Goal: Transaction & Acquisition: Subscribe to service/newsletter

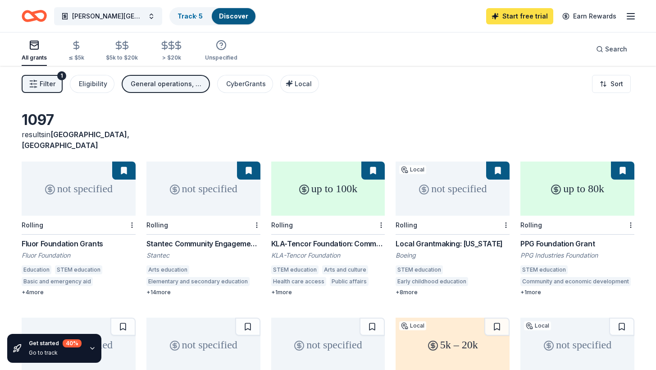
click at [524, 14] on link "Start free trial" at bounding box center [519, 16] width 67 height 16
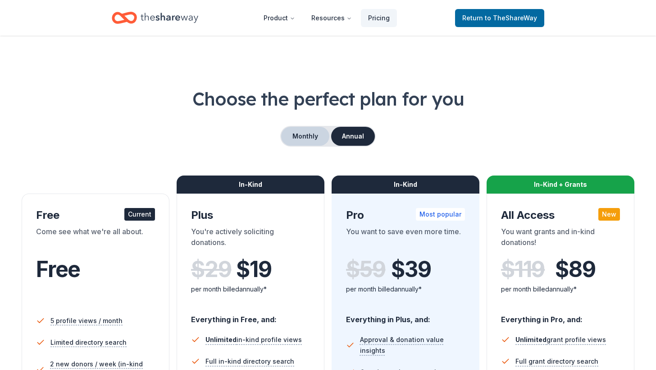
click at [301, 135] on button "Monthly" at bounding box center [305, 136] width 48 height 19
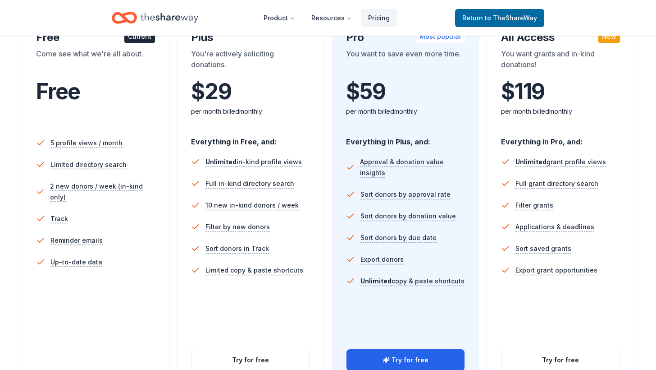
scroll to position [242, 0]
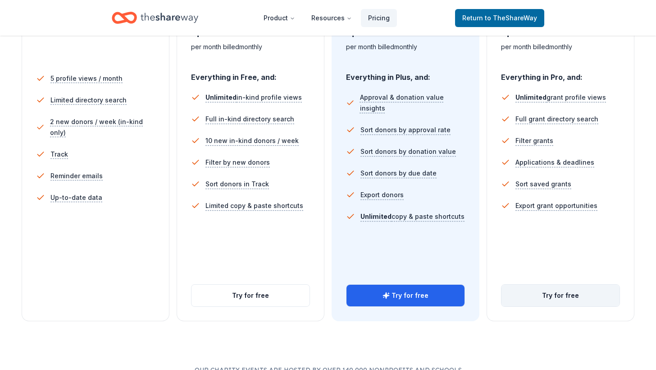
click at [553, 297] on button "Try for free" at bounding box center [561, 295] width 118 height 22
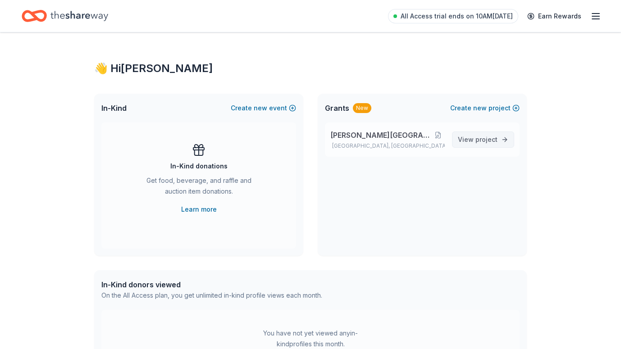
click at [475, 143] on span "View project" at bounding box center [478, 139] width 40 height 11
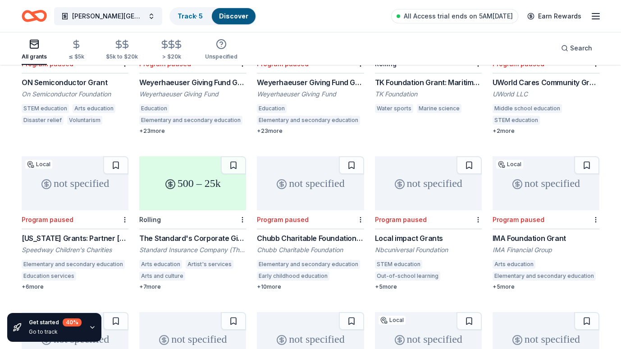
scroll to position [736, 0]
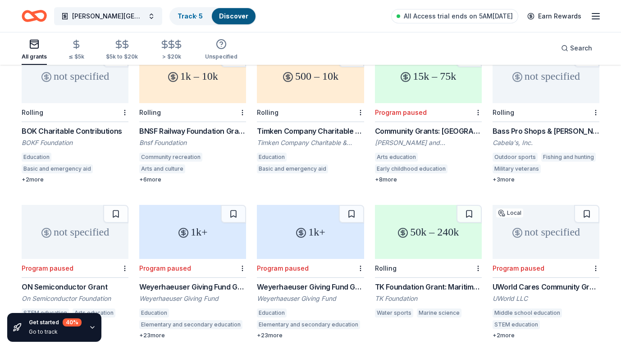
click at [192, 126] on div "BNSF Railway Foundation Grants" at bounding box center [192, 131] width 107 height 11
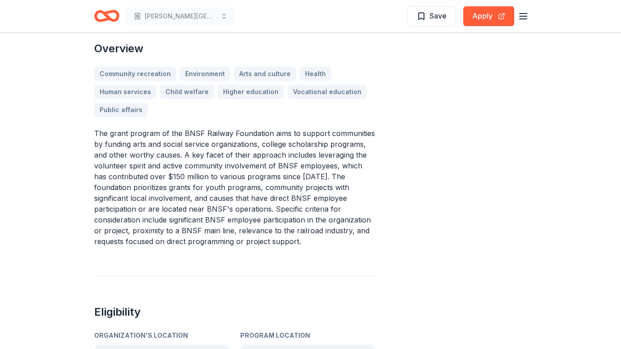
scroll to position [364, 0]
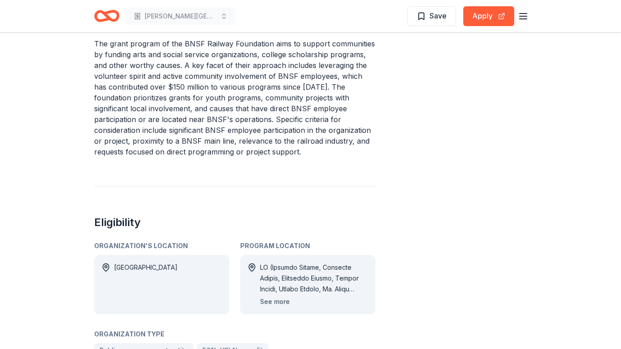
click at [278, 301] on button "See more" at bounding box center [275, 302] width 30 height 11
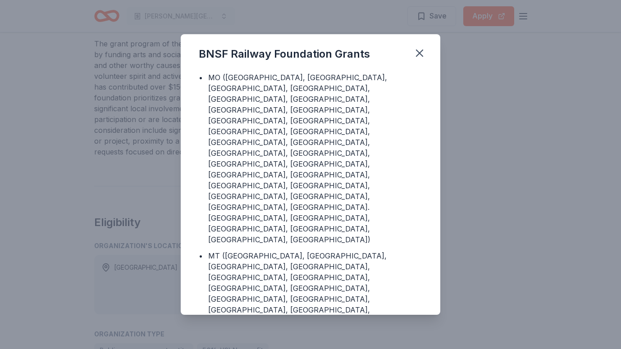
scroll to position [1678, 0]
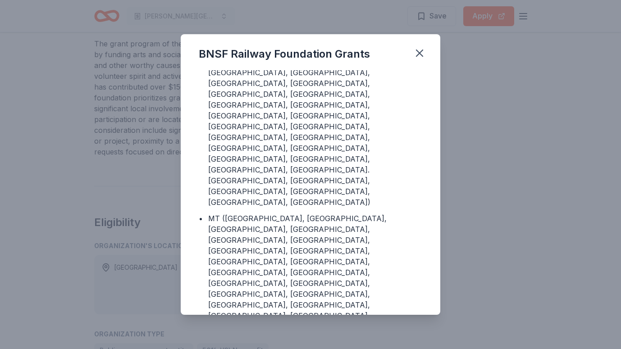
drag, startPoint x: 256, startPoint y: 288, endPoint x: 342, endPoint y: 296, distance: 86.1
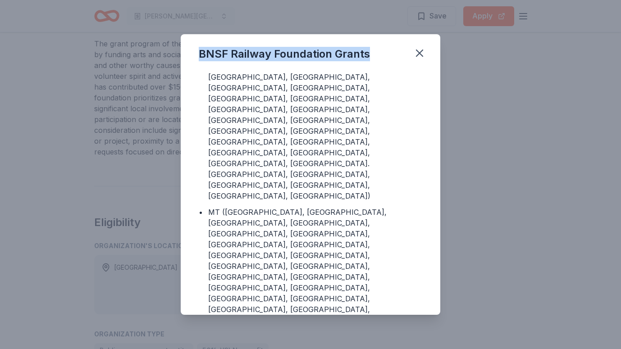
drag, startPoint x: 371, startPoint y: 56, endPoint x: 199, endPoint y: 54, distance: 172.7
click at [199, 54] on div "BNSF Railway Foundation Grants" at bounding box center [311, 52] width 260 height 36
copy div "BNSF Railway Foundation Grants"
click at [417, 53] on icon "button" at bounding box center [419, 53] width 13 height 13
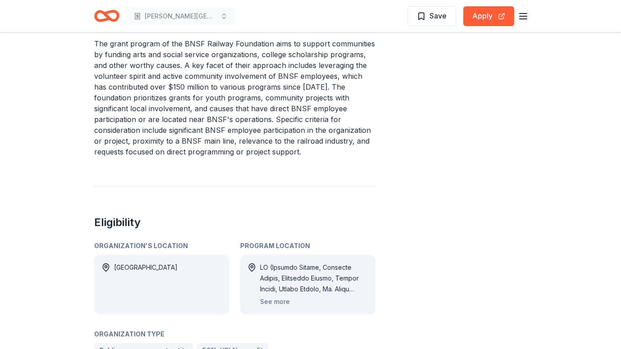
drag, startPoint x: 213, startPoint y: 86, endPoint x: 138, endPoint y: 79, distance: 75.1
click at [138, 79] on p "The grant program of the BNSF Railway Foundation aims to support communities by…" at bounding box center [234, 97] width 281 height 119
